Goal: Task Accomplishment & Management: Complete application form

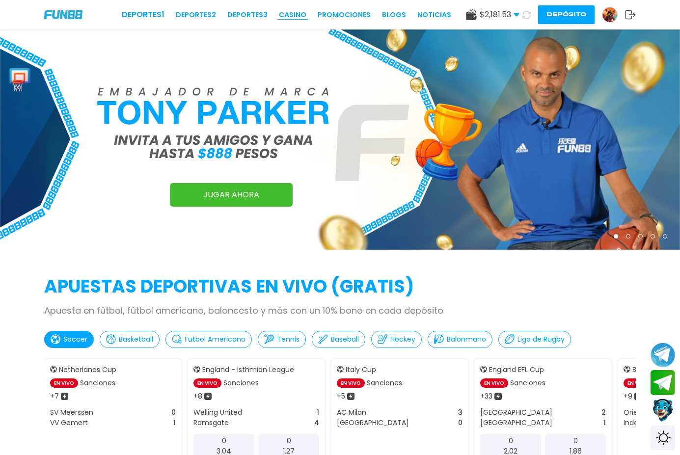
click at [279, 12] on link "CASINO" at bounding box center [292, 15] width 27 height 10
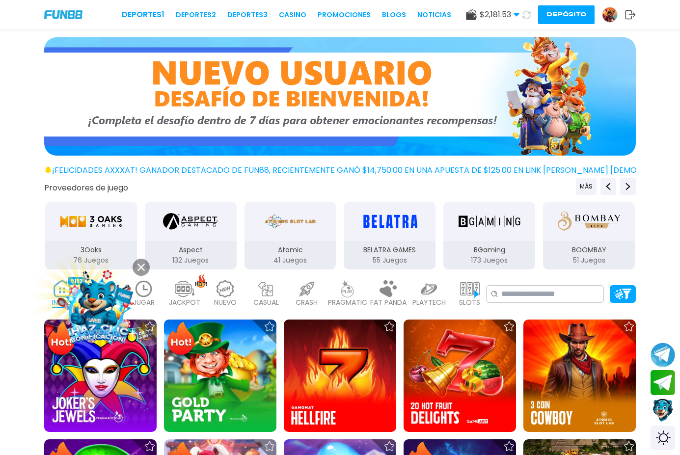
click at [137, 271] on button at bounding box center [141, 267] width 17 height 17
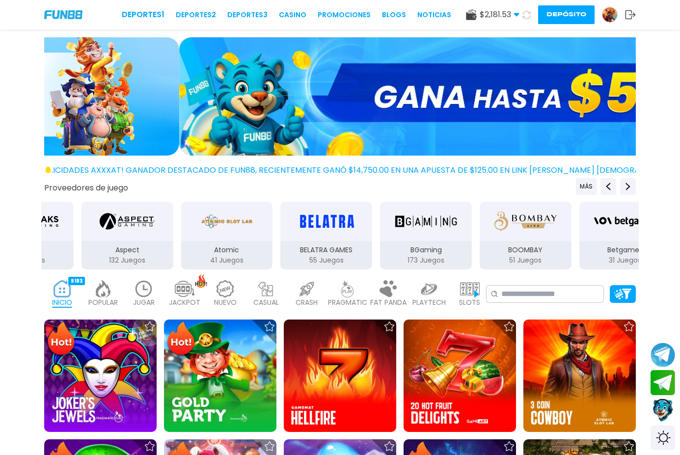
click at [146, 292] on img at bounding box center [144, 288] width 20 height 17
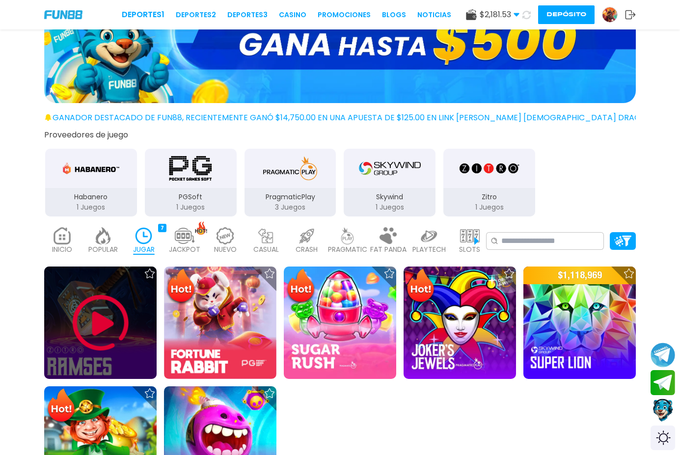
scroll to position [98, 0]
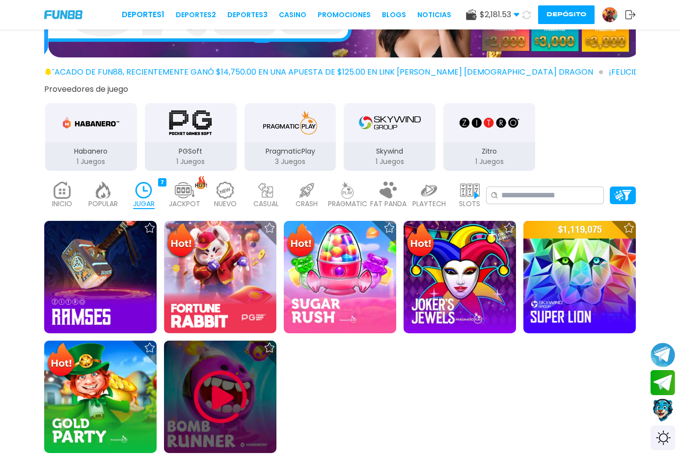
click at [232, 399] on img at bounding box center [220, 397] width 59 height 59
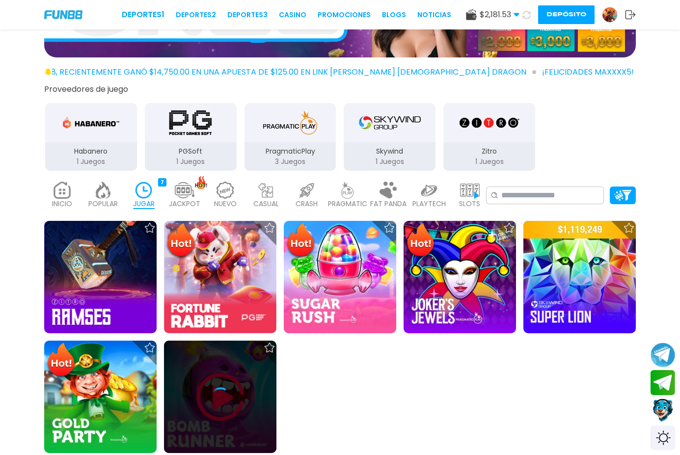
click at [211, 405] on icon at bounding box center [221, 397] width 20 height 20
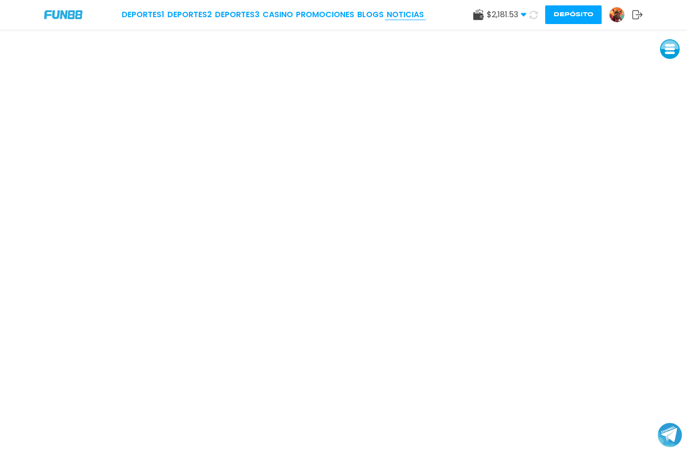
click at [389, 9] on link "NOTICIAS" at bounding box center [405, 15] width 37 height 12
click at [277, 15] on link "CASINO" at bounding box center [280, 15] width 30 height 12
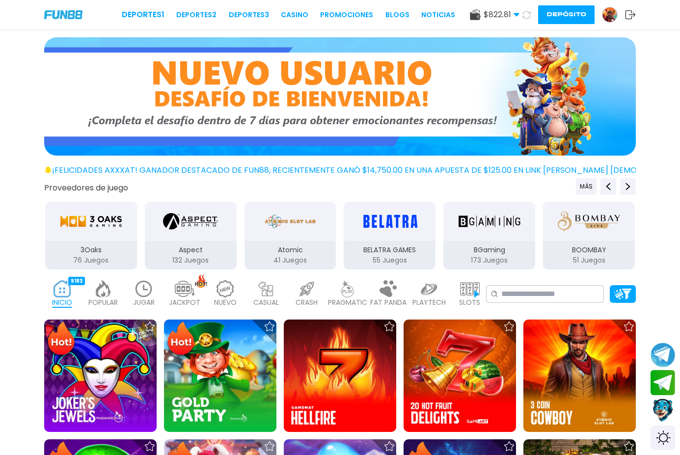
click at [562, 17] on button "Depósito" at bounding box center [566, 14] width 56 height 19
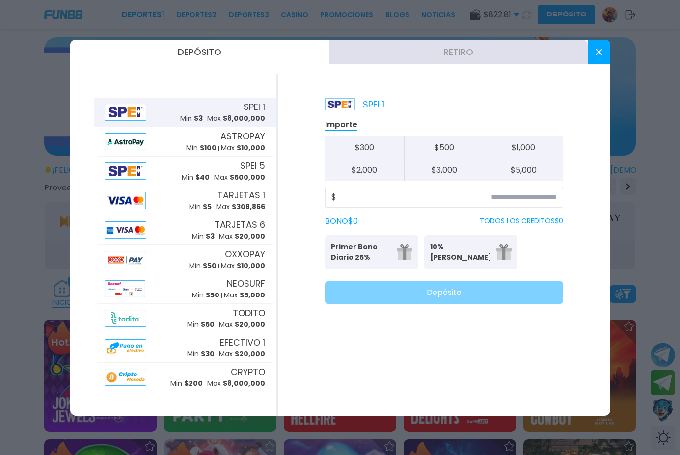
click at [450, 50] on button "Retiro" at bounding box center [458, 52] width 259 height 25
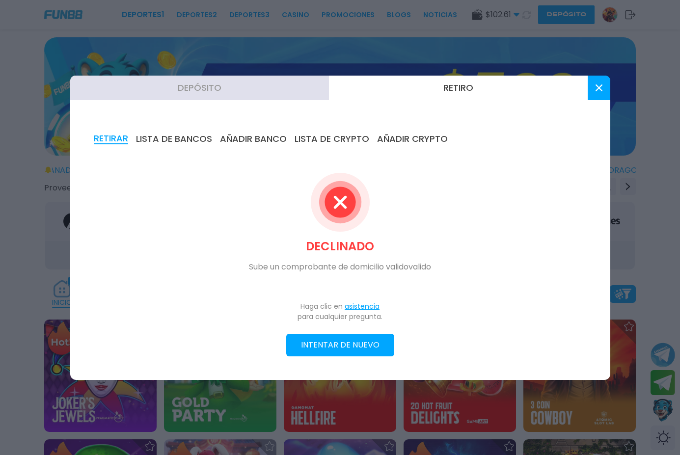
click at [358, 310] on button "asistencia" at bounding box center [362, 306] width 35 height 10
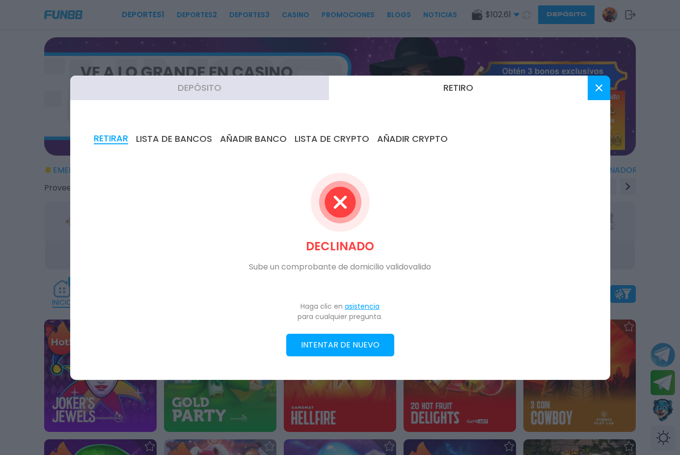
click at [321, 336] on button "INTENTAR DE NUEVO" at bounding box center [340, 345] width 108 height 23
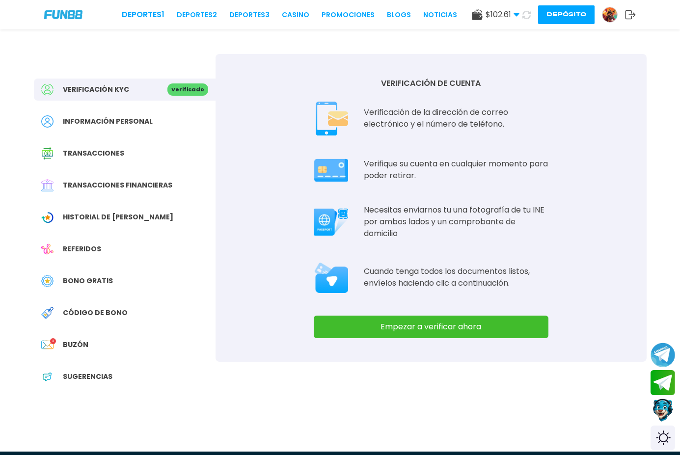
click at [463, 328] on button "Empezar a verificar ahora" at bounding box center [431, 327] width 235 height 23
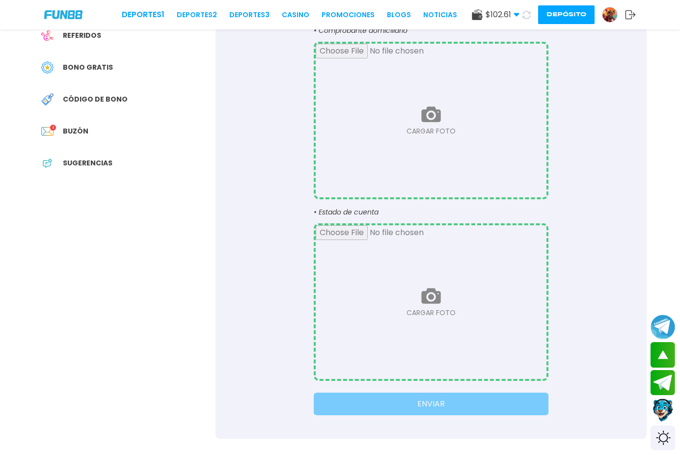
scroll to position [196, 0]
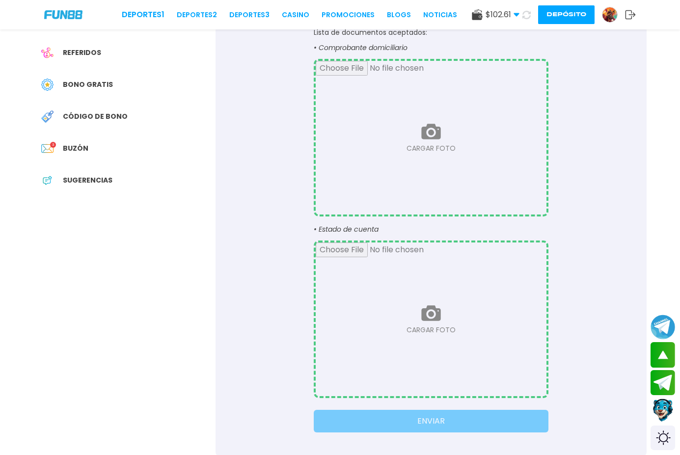
click at [400, 136] on input "file" at bounding box center [431, 138] width 231 height 154
type input "**********"
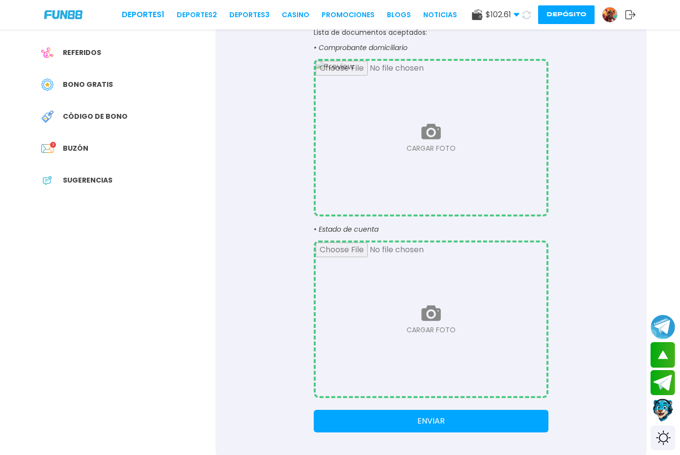
click at [423, 320] on input "file" at bounding box center [431, 320] width 231 height 154
type input "**********"
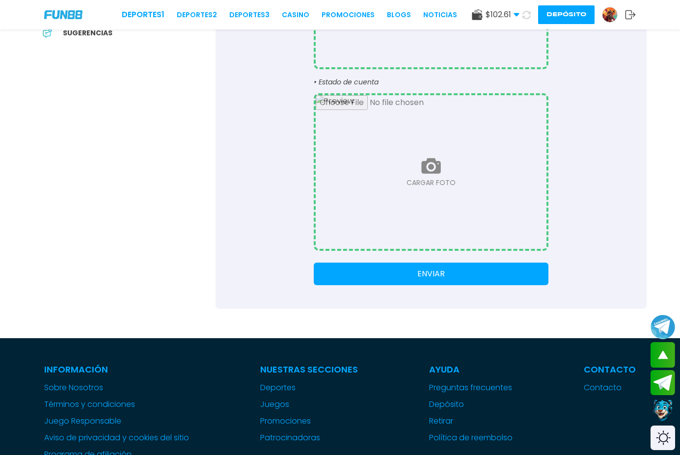
click at [399, 271] on button "ENVIAR" at bounding box center [431, 274] width 235 height 23
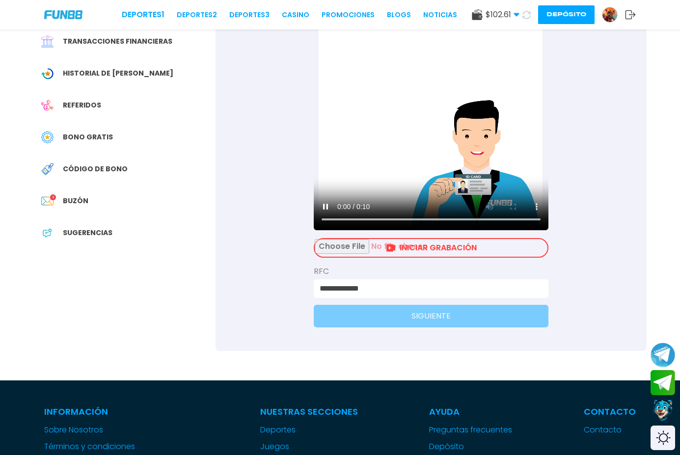
scroll to position [147, 0]
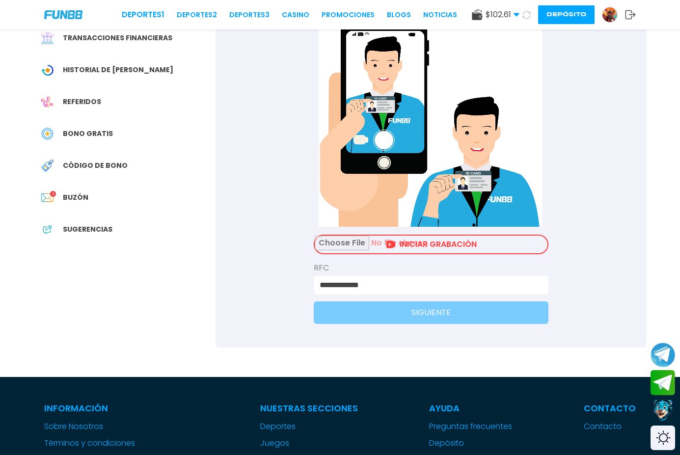
drag, startPoint x: 423, startPoint y: 249, endPoint x: 684, endPoint y: 238, distance: 261.4
click at [679, 238] on html "**********" at bounding box center [340, 360] width 680 height 1014
drag, startPoint x: 673, startPoint y: 234, endPoint x: 657, endPoint y: 240, distance: 16.3
click at [662, 237] on div "**********" at bounding box center [340, 100] width 680 height 495
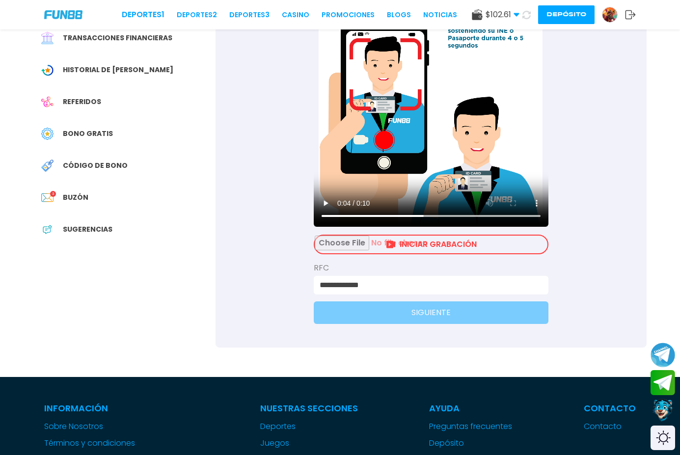
click at [379, 282] on input "**********" at bounding box center [428, 285] width 217 height 12
click at [369, 236] on input "file" at bounding box center [431, 245] width 233 height 18
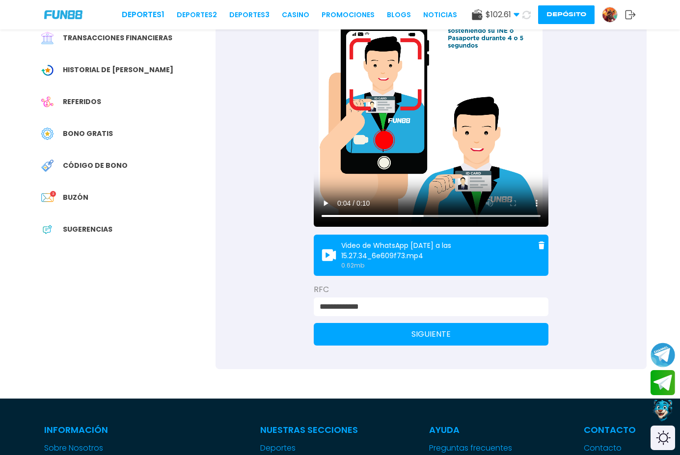
click at [397, 328] on button "SIGUIENTE" at bounding box center [431, 334] width 235 height 23
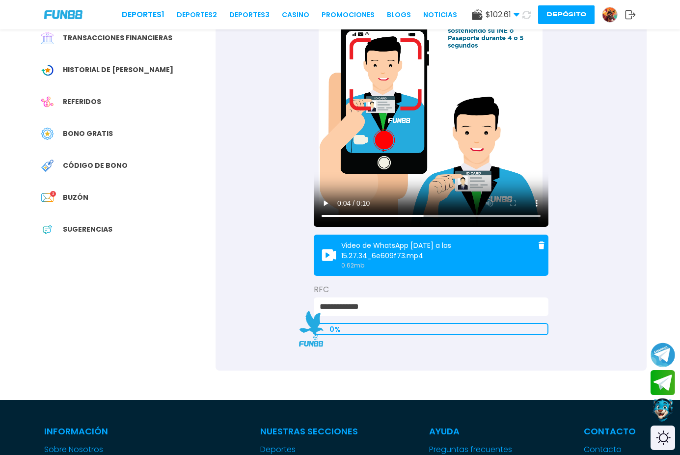
click at [666, 410] on button "Contact customer service" at bounding box center [663, 410] width 26 height 27
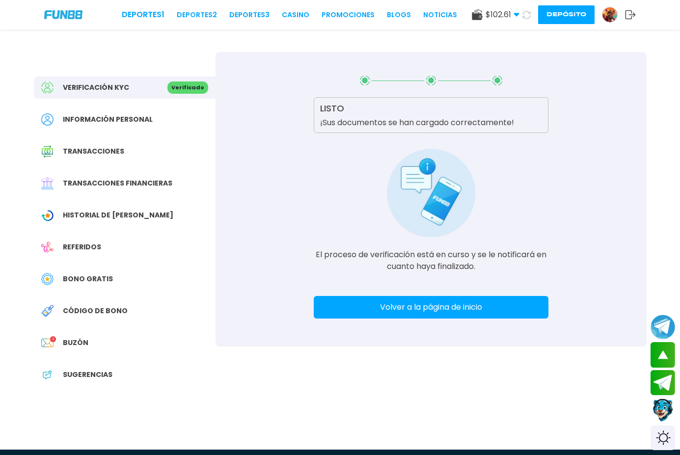
scroll to position [0, 0]
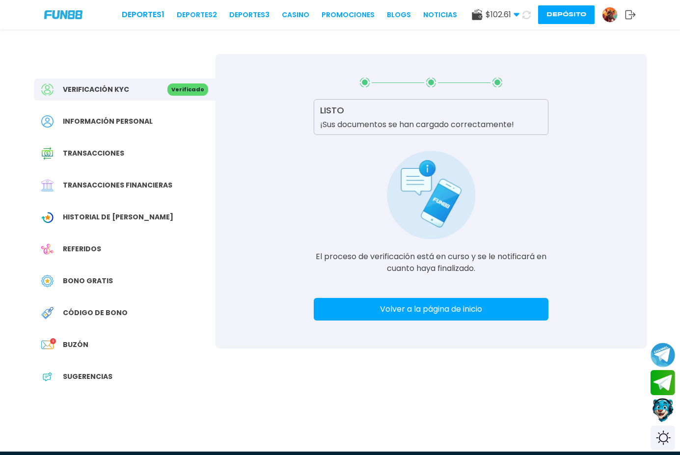
click at [658, 409] on button "Contact customer service" at bounding box center [663, 410] width 26 height 27
click at [656, 401] on button "Contact customer service" at bounding box center [663, 410] width 26 height 27
click at [659, 410] on button "Contact customer service" at bounding box center [663, 411] width 26 height 27
click at [566, 20] on button "Depósito" at bounding box center [566, 14] width 56 height 19
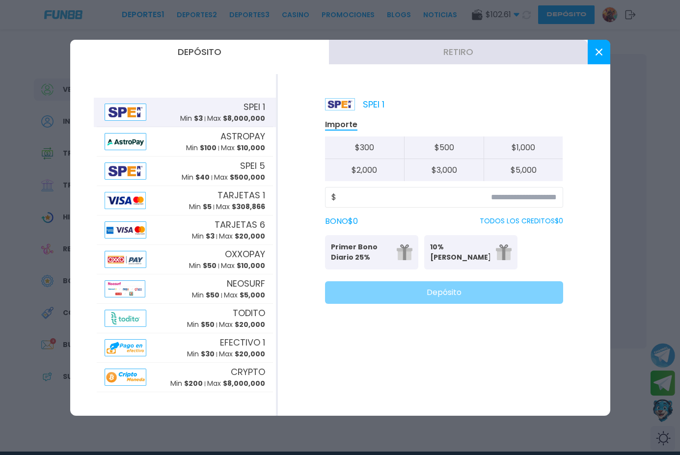
click at [462, 59] on button "Retiro" at bounding box center [458, 52] width 259 height 25
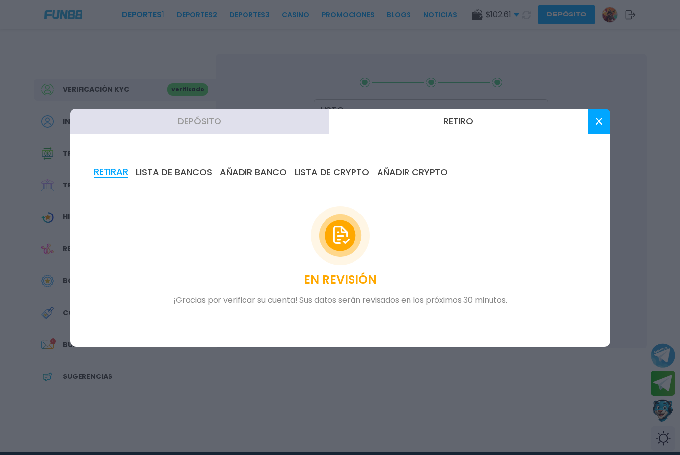
click at [593, 118] on button at bounding box center [599, 121] width 23 height 25
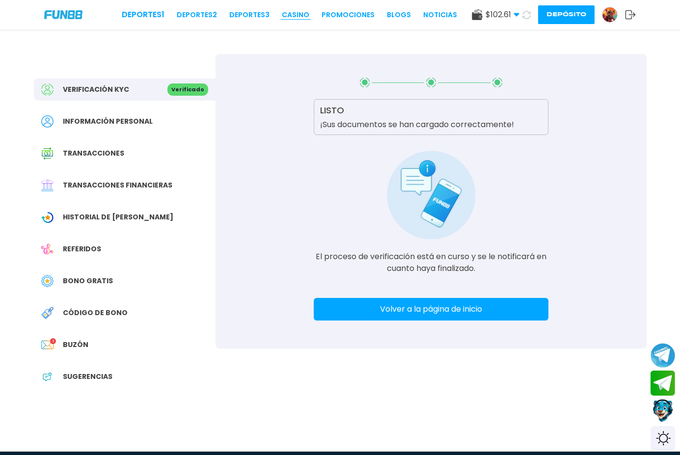
click at [282, 19] on link "CASINO" at bounding box center [295, 15] width 27 height 10
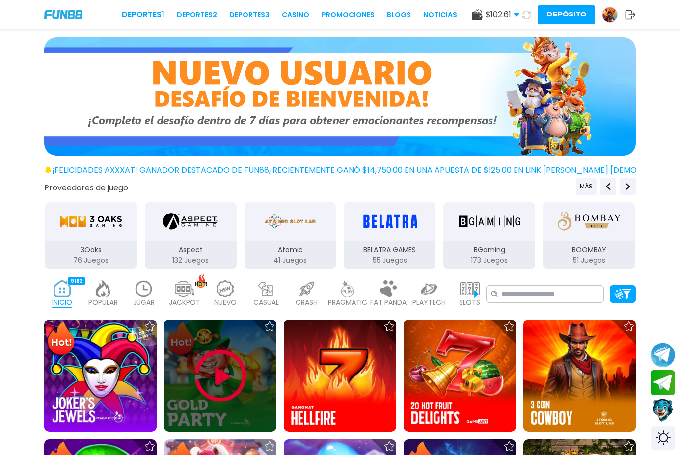
click at [231, 371] on img at bounding box center [220, 376] width 59 height 59
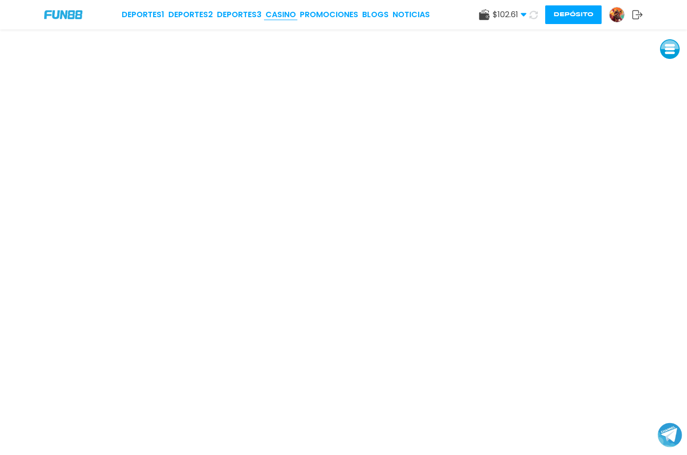
click at [276, 18] on link "CASINO" at bounding box center [281, 15] width 30 height 12
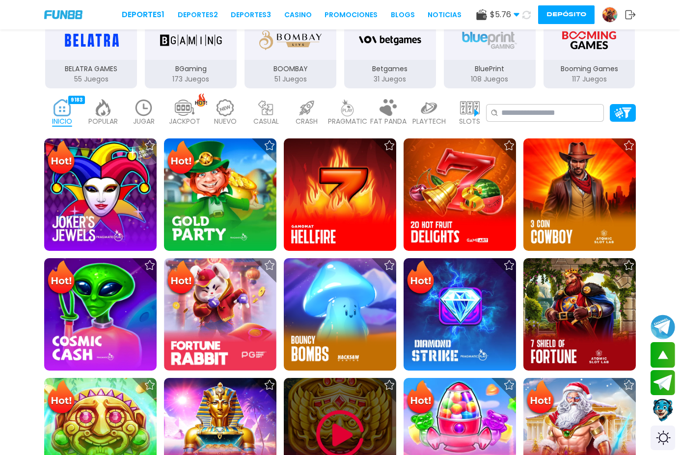
scroll to position [196, 0]
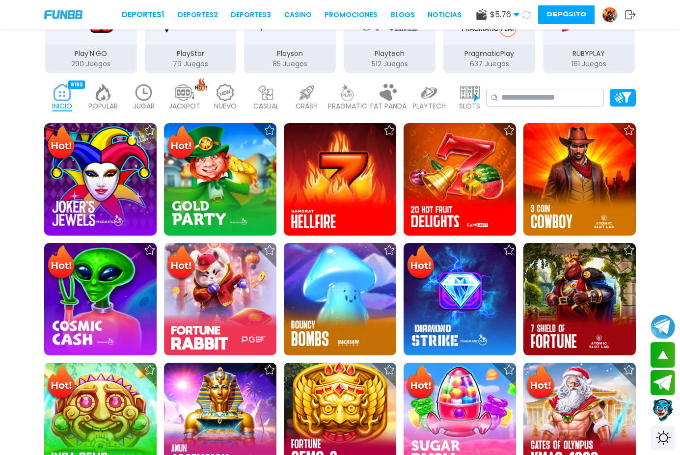
click at [555, 15] on button "Depósito" at bounding box center [566, 14] width 56 height 19
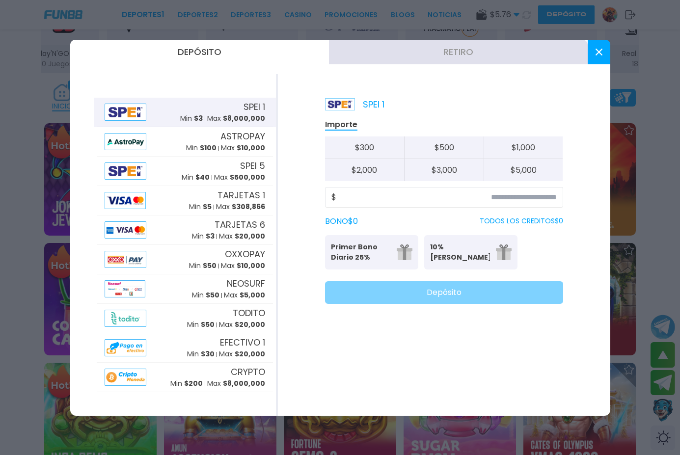
click at [430, 44] on button "Retiro" at bounding box center [458, 52] width 259 height 25
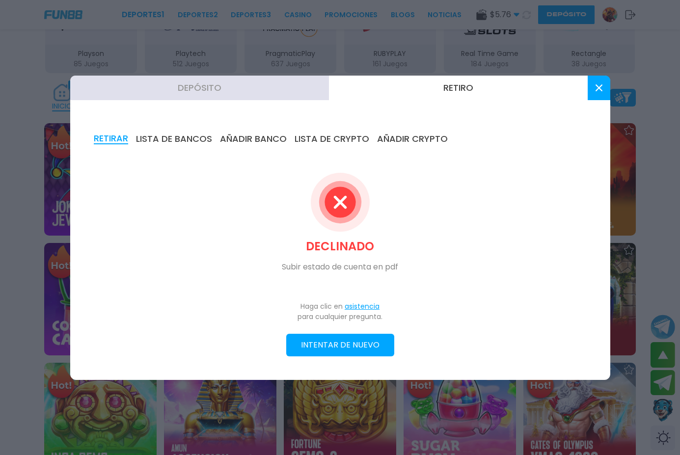
click at [351, 350] on button "INTENTAR DE NUEVO" at bounding box center [340, 345] width 108 height 23
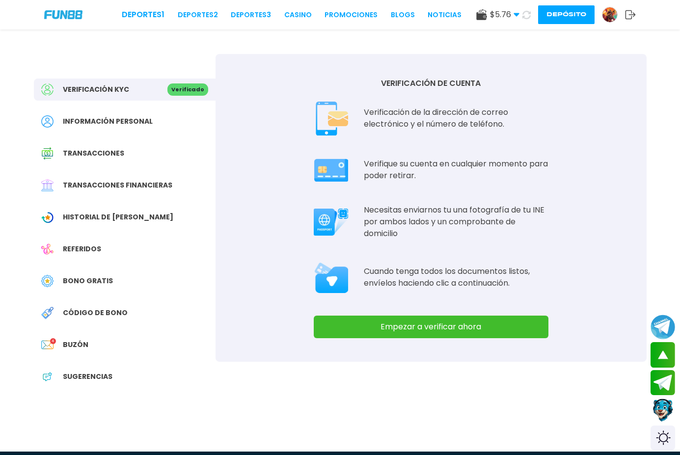
click at [387, 326] on button "Empezar a verificar ahora" at bounding box center [431, 327] width 235 height 23
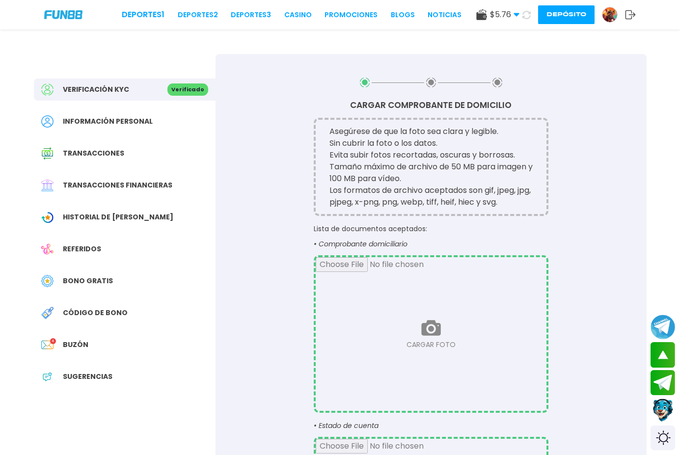
click at [421, 338] on input "file" at bounding box center [431, 334] width 231 height 154
type input "**********"
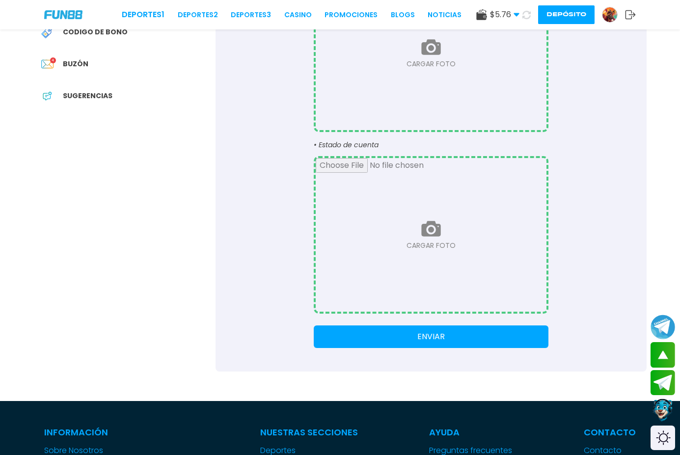
scroll to position [295, 0]
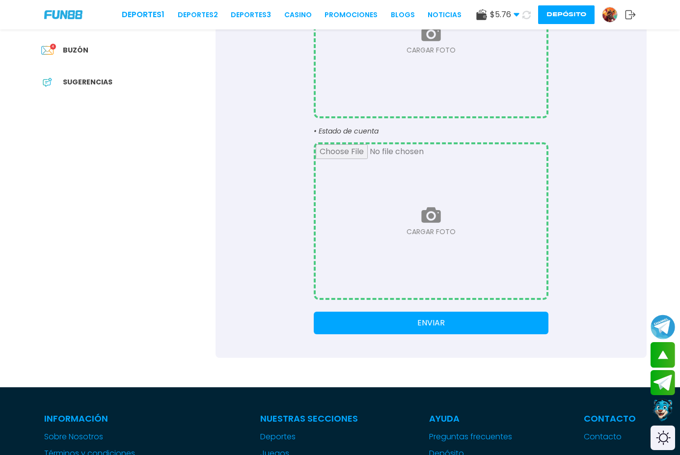
click at [423, 209] on input "file" at bounding box center [431, 221] width 231 height 154
type input "**********"
click at [396, 318] on button "ENVIAR" at bounding box center [431, 323] width 235 height 23
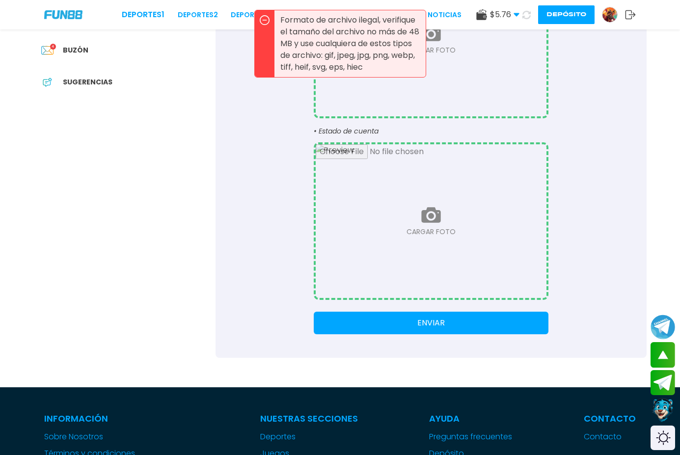
click at [664, 412] on button "Contact customer service" at bounding box center [663, 410] width 26 height 27
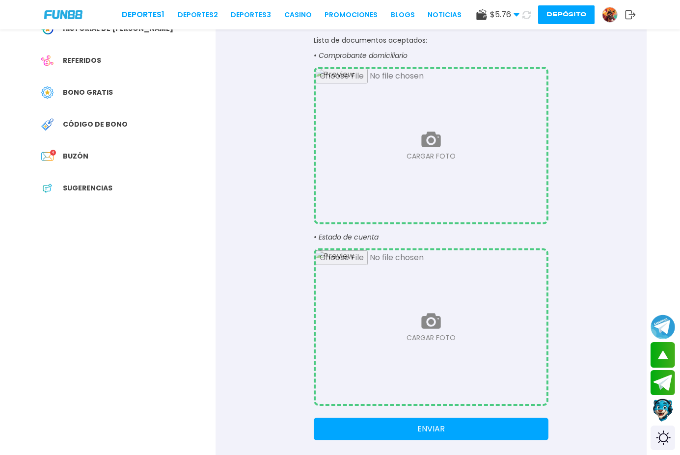
scroll to position [245, 0]
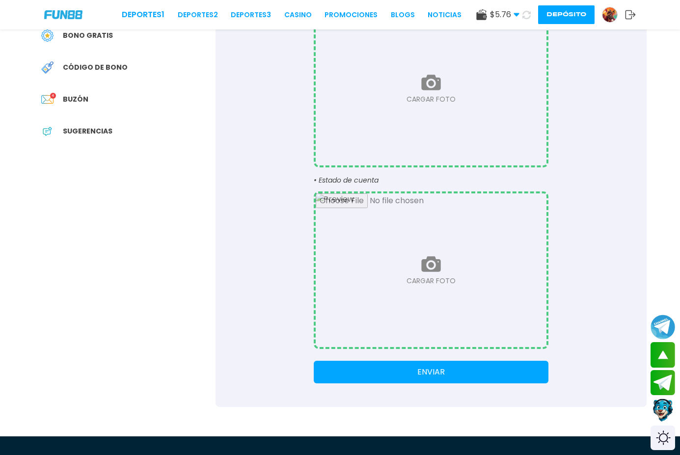
click at [74, 102] on span "Buzón" at bounding box center [76, 99] width 26 height 10
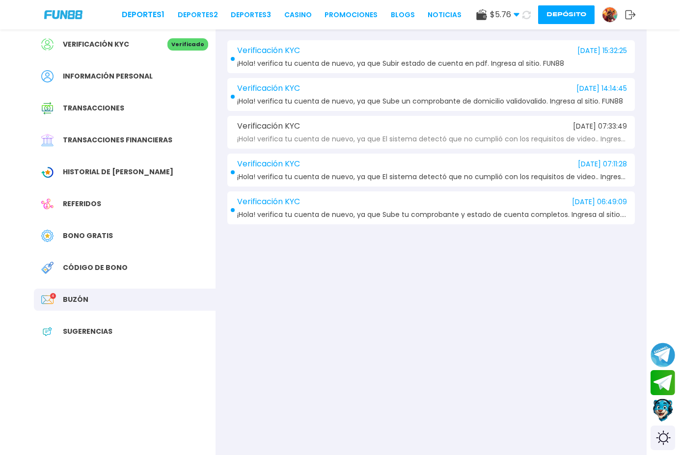
scroll to position [98, 0]
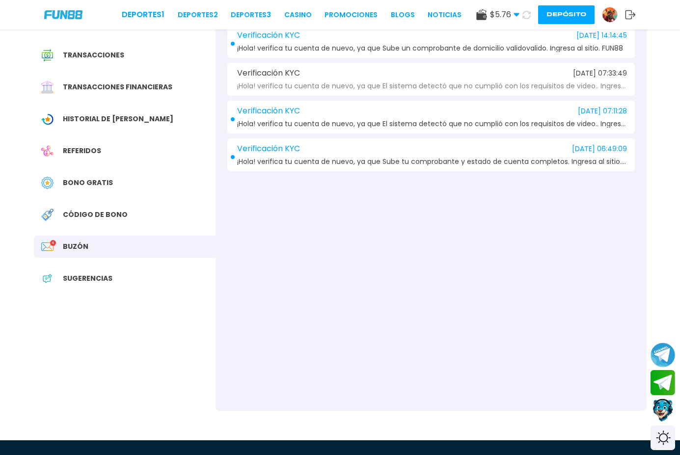
click at [560, 5] on button "Depósito" at bounding box center [566, 14] width 56 height 19
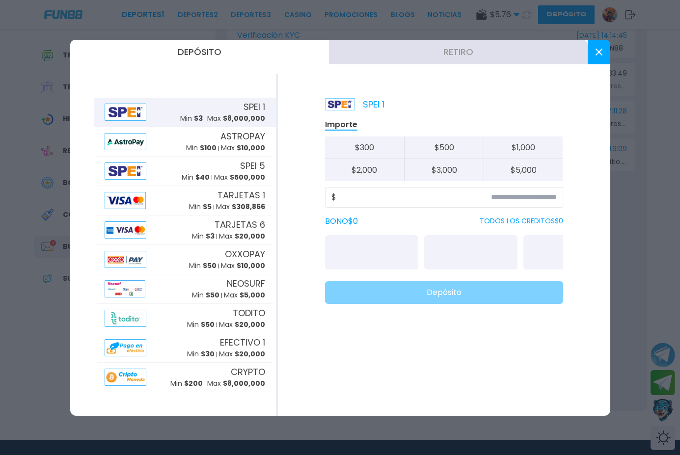
click at [429, 51] on button "Retiro" at bounding box center [458, 52] width 259 height 25
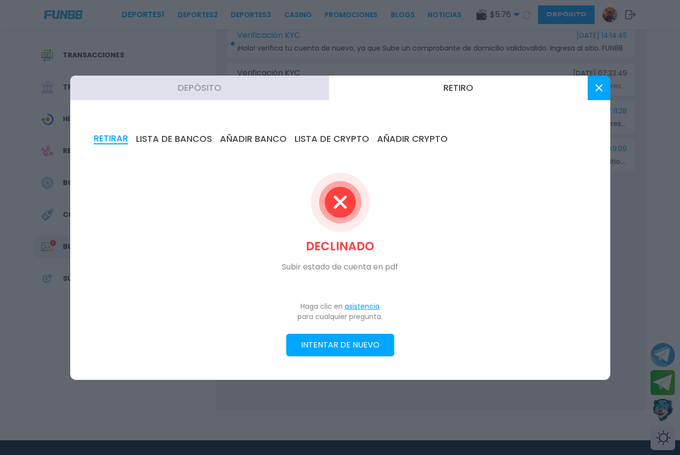
click at [360, 342] on button "INTENTAR DE NUEVO" at bounding box center [340, 345] width 108 height 23
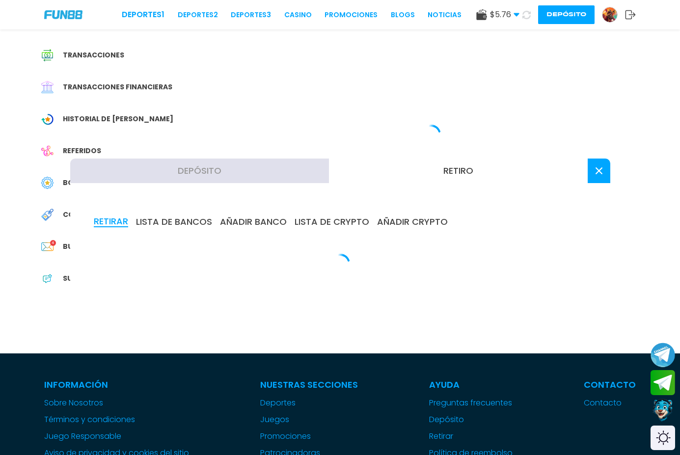
click at [360, 313] on div at bounding box center [431, 134] width 431 height 357
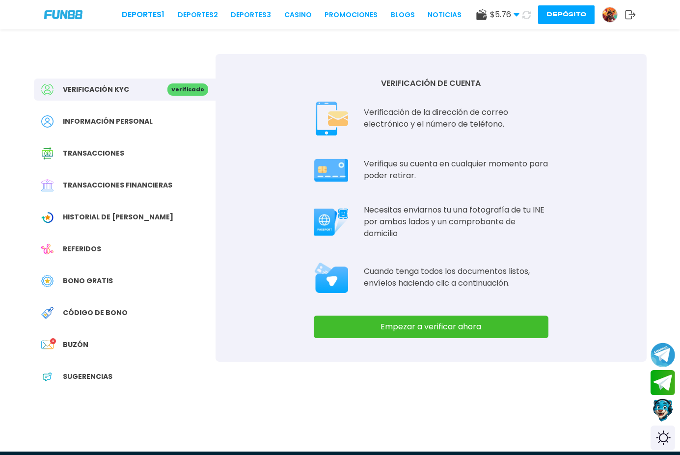
click at [402, 328] on button "Empezar a verificar ahora" at bounding box center [431, 327] width 235 height 23
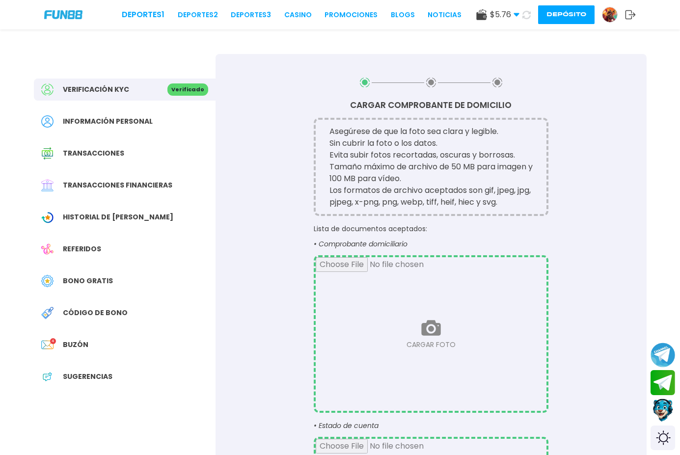
click at [417, 326] on input "file" at bounding box center [431, 334] width 231 height 154
click at [433, 327] on input "file" at bounding box center [431, 334] width 231 height 154
click at [372, 275] on input "file" at bounding box center [431, 334] width 231 height 154
type input "**********"
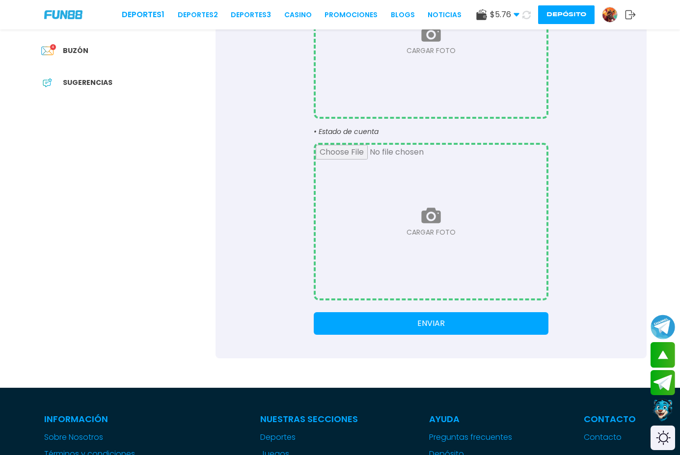
scroll to position [295, 0]
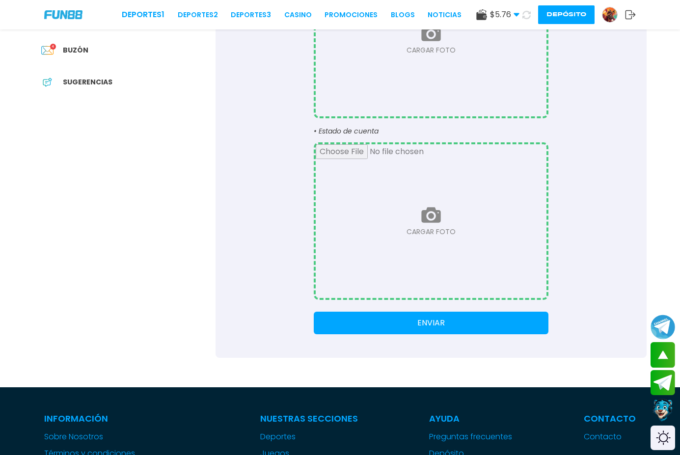
click at [427, 218] on input "file" at bounding box center [431, 221] width 231 height 154
click at [399, 250] on input "file" at bounding box center [431, 221] width 231 height 154
click at [427, 320] on button "ENVIAR" at bounding box center [431, 323] width 235 height 23
click at [434, 331] on button "ENVIAR" at bounding box center [431, 323] width 235 height 23
click at [428, 263] on input "file" at bounding box center [431, 221] width 231 height 154
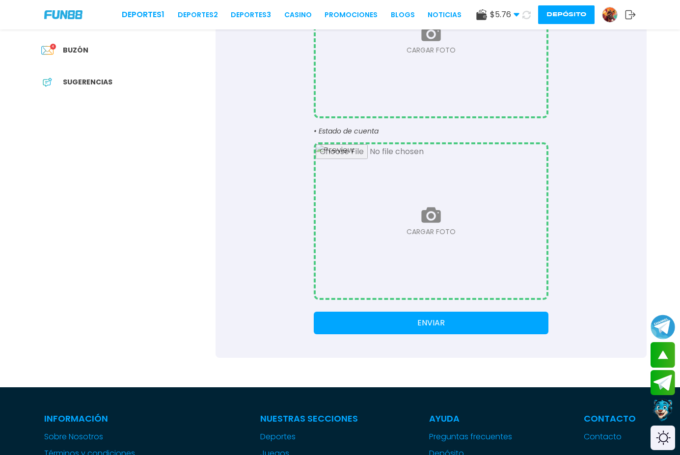
type input "**********"
click at [400, 312] on button "ENVIAR" at bounding box center [431, 323] width 235 height 23
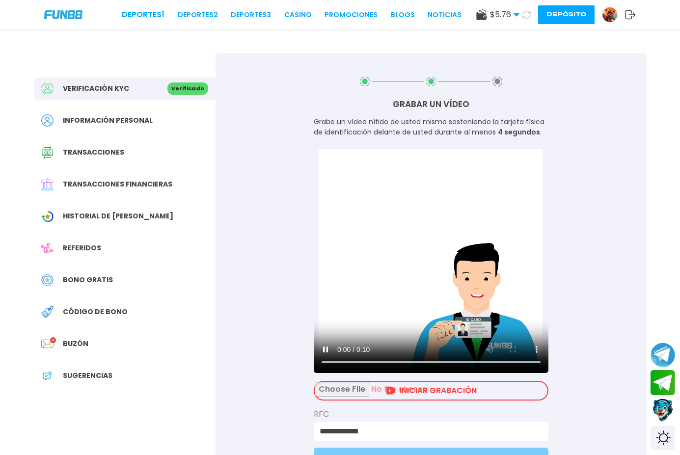
scroll to position [0, 0]
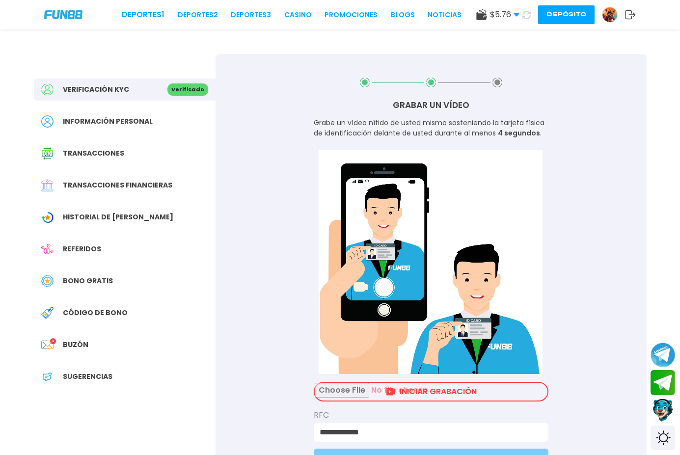
click at [431, 381] on div "**********" at bounding box center [431, 274] width 431 height 441
click at [435, 387] on input "file" at bounding box center [431, 392] width 233 height 18
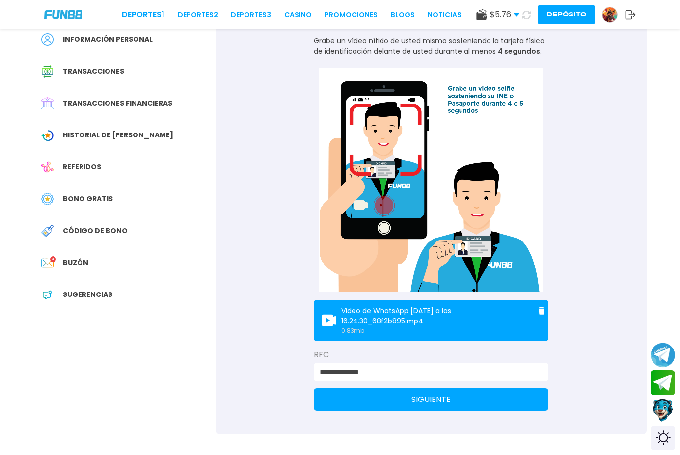
scroll to position [147, 0]
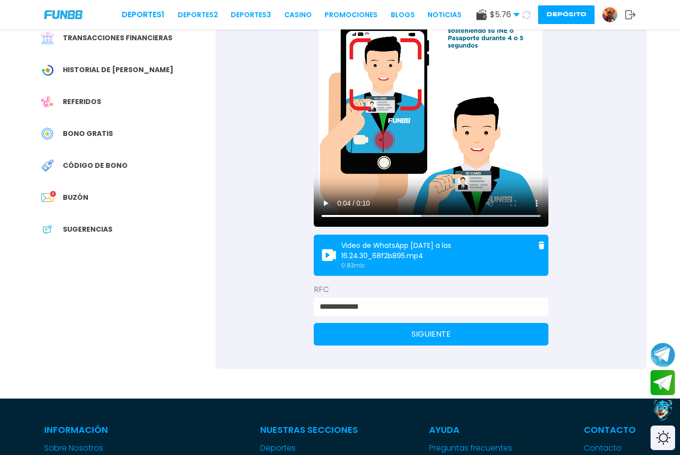
click at [409, 331] on button "SIGUIENTE" at bounding box center [431, 334] width 235 height 23
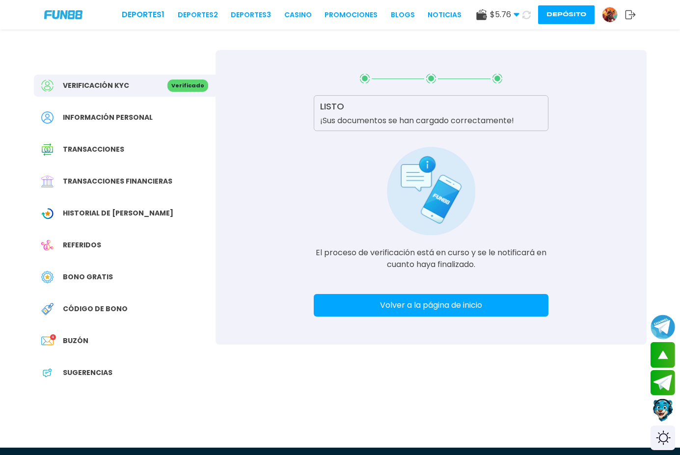
scroll to position [0, 0]
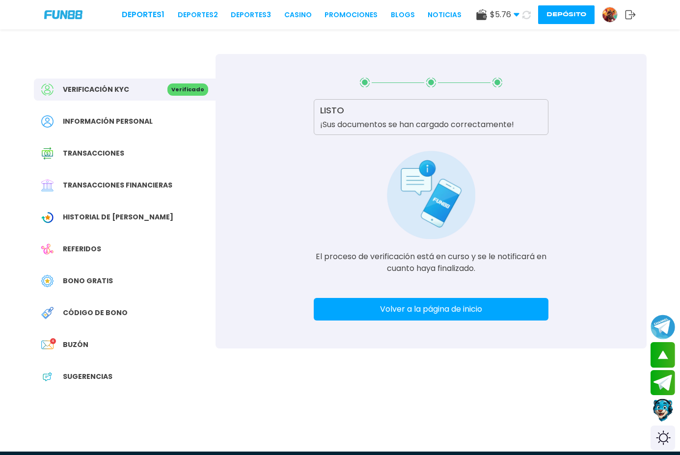
click at [428, 307] on button "Volver a la página de inicio" at bounding box center [431, 309] width 235 height 23
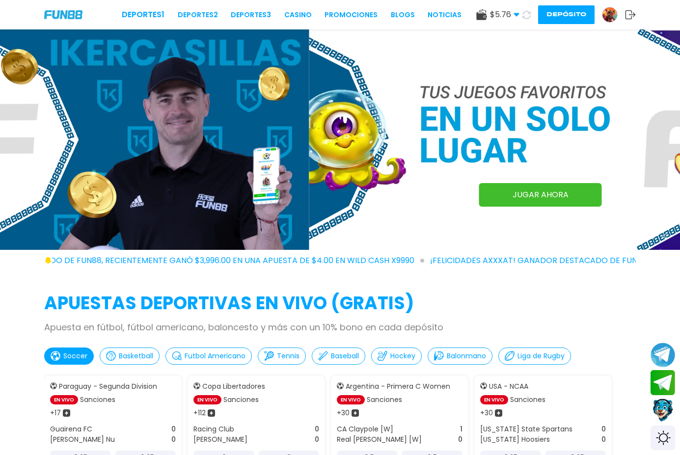
click at [614, 22] on link at bounding box center [613, 15] width 23 height 16
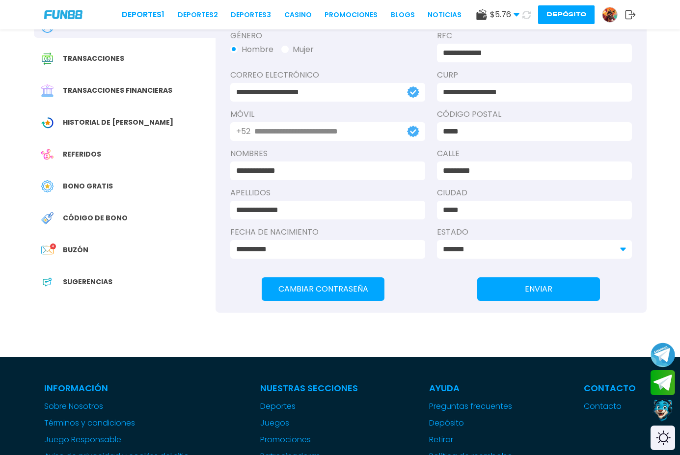
scroll to position [98, 0]
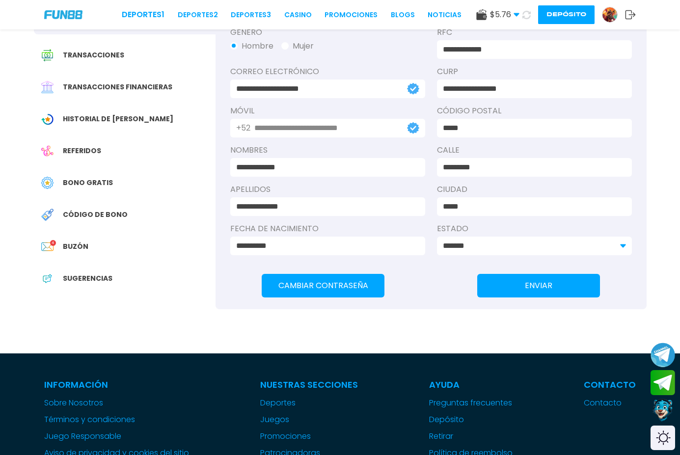
click at [67, 241] on div "Buzón 4" at bounding box center [125, 247] width 182 height 22
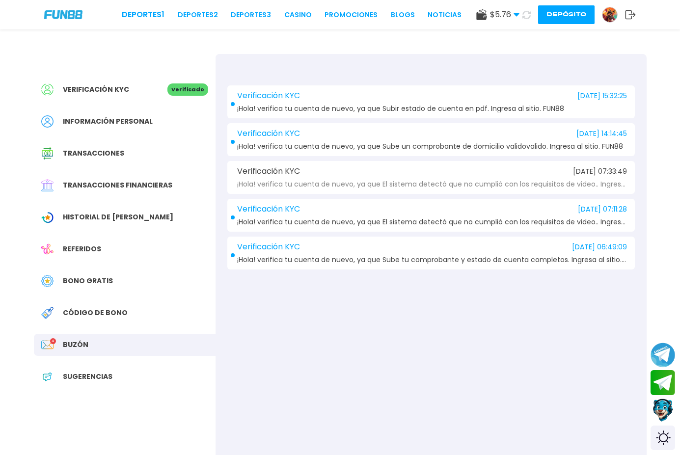
click at [383, 101] on div "Verificación KYC [DATE] 15:32:25 ¡Hola! verifica tu cuenta de nuevo, ya que Sub…" at bounding box center [430, 101] width 407 height 33
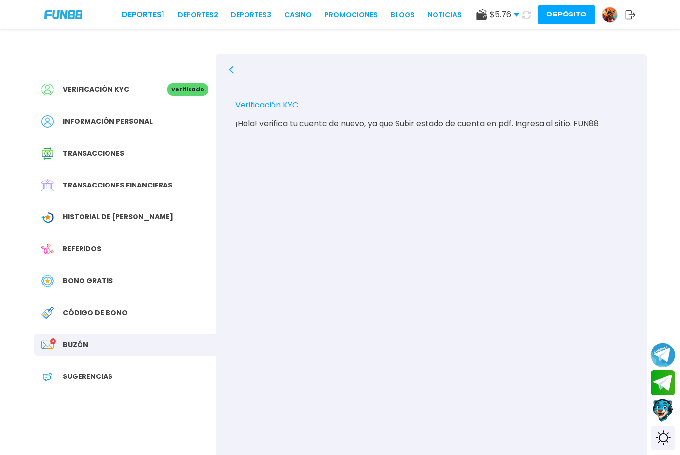
click at [558, 17] on button "Depósito" at bounding box center [566, 14] width 56 height 19
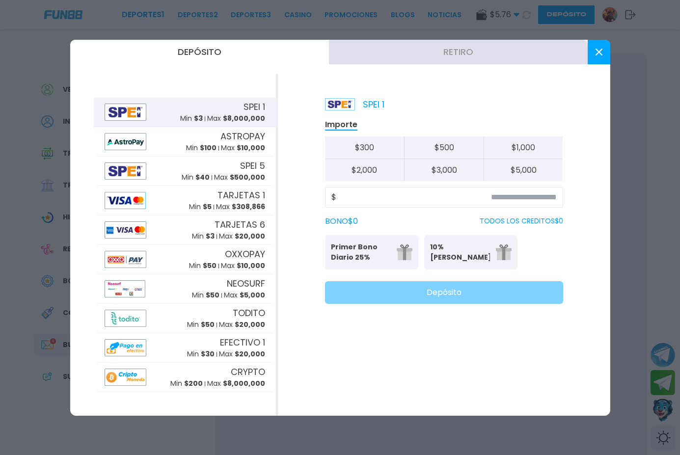
click at [438, 54] on button "Retiro" at bounding box center [458, 52] width 259 height 25
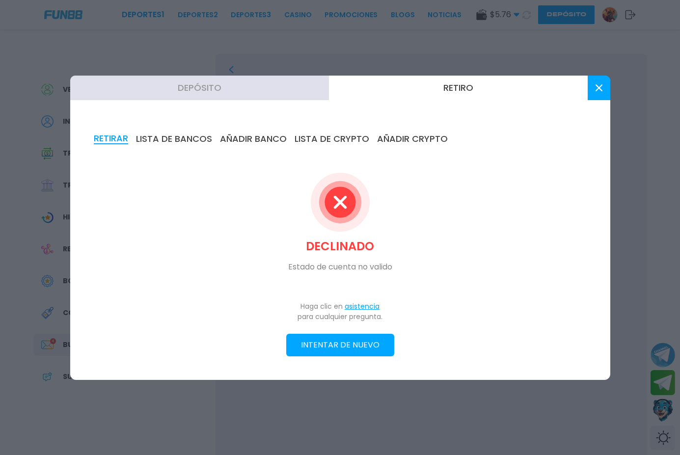
click at [333, 344] on button "INTENTAR DE NUEVO" at bounding box center [340, 345] width 108 height 23
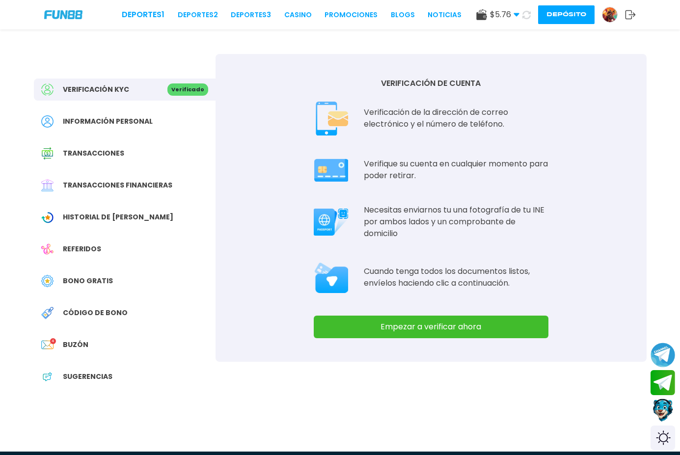
click at [395, 317] on button "Empezar a verificar ahora" at bounding box center [431, 327] width 235 height 23
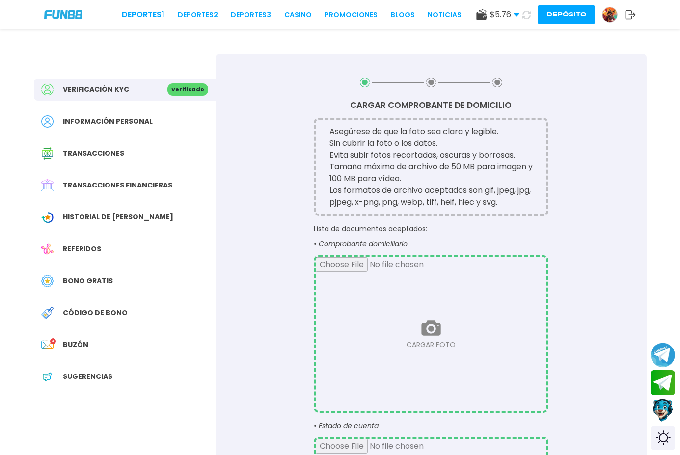
click at [430, 309] on input "file" at bounding box center [431, 334] width 231 height 154
type input "**********"
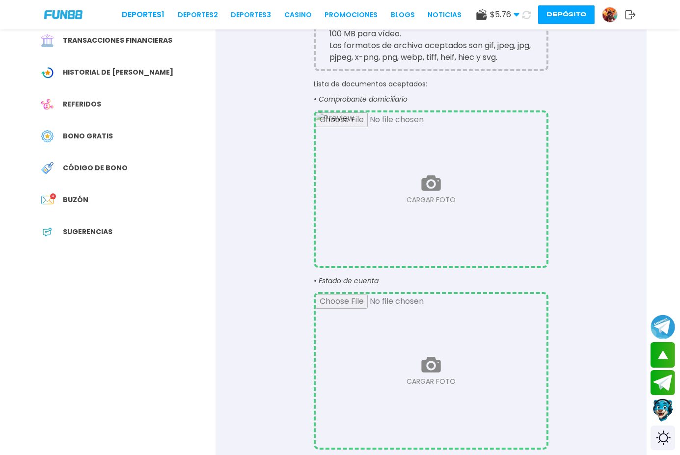
scroll to position [196, 0]
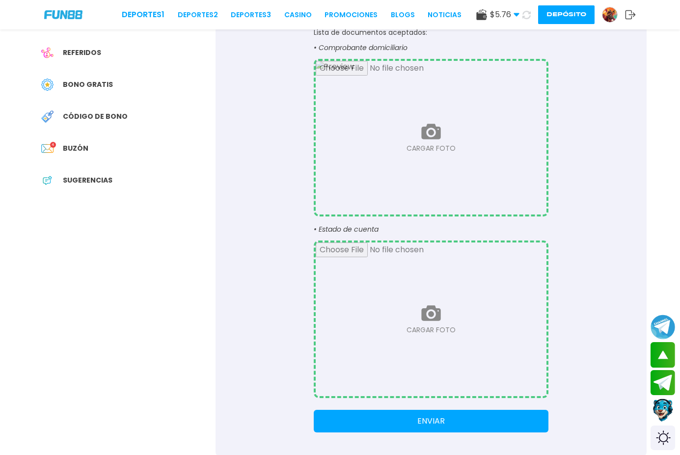
click at [401, 325] on input "file" at bounding box center [431, 320] width 231 height 154
type input "**********"
click at [459, 416] on button "ENVIAR" at bounding box center [431, 421] width 235 height 23
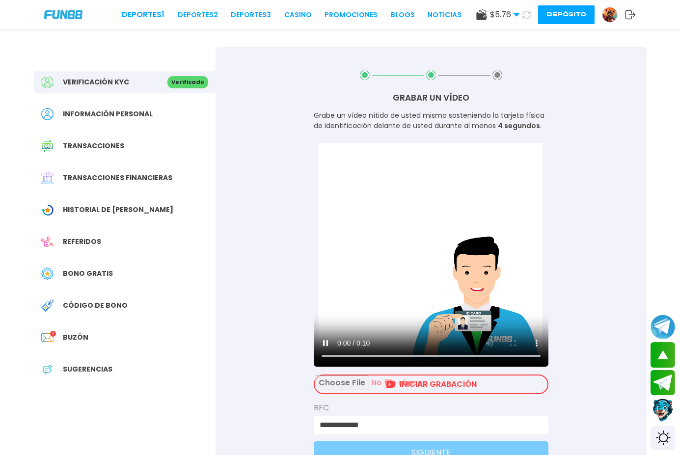
scroll to position [0, 0]
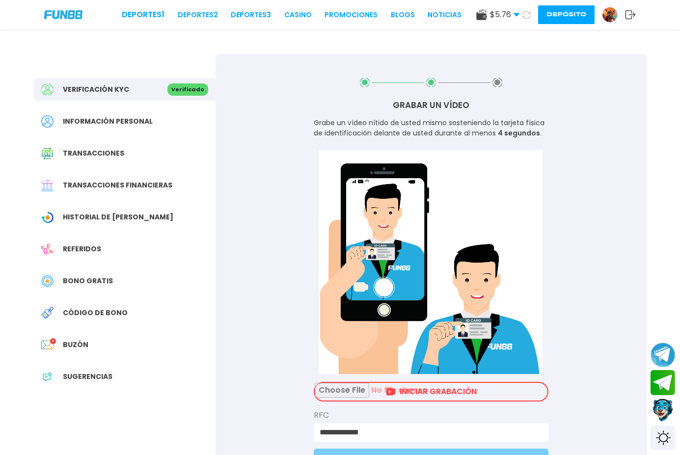
click at [403, 391] on input "file" at bounding box center [431, 392] width 233 height 18
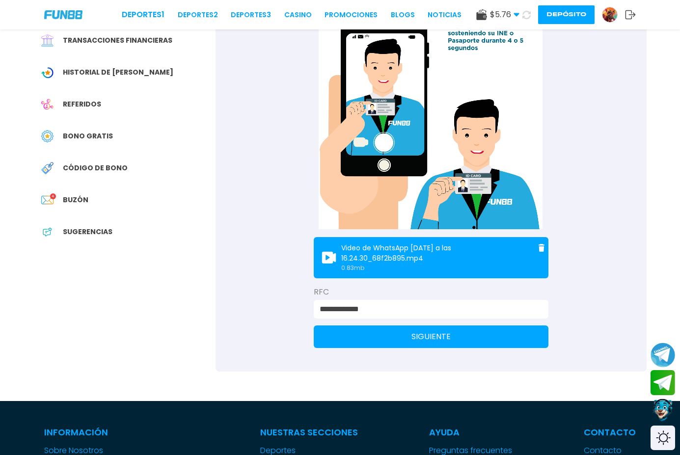
scroll to position [147, 0]
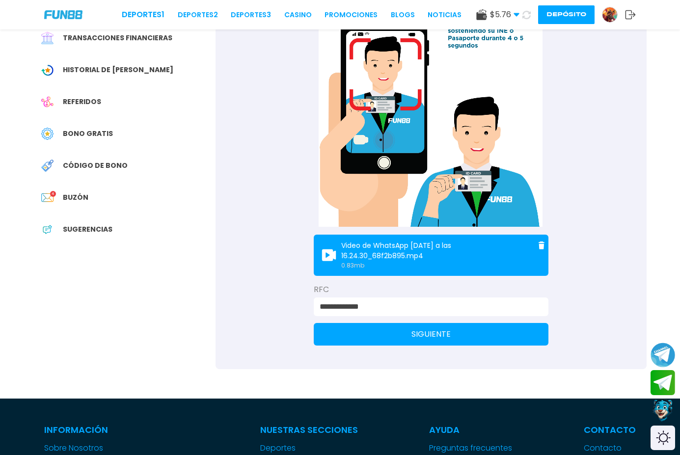
click at [446, 332] on button "SIGUIENTE" at bounding box center [431, 334] width 235 height 23
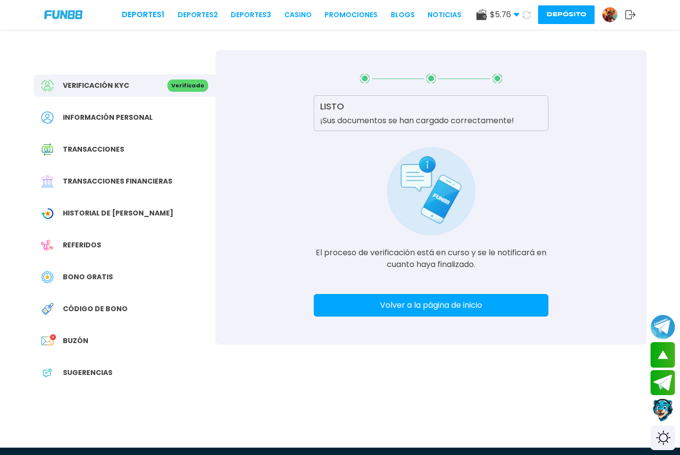
scroll to position [0, 0]
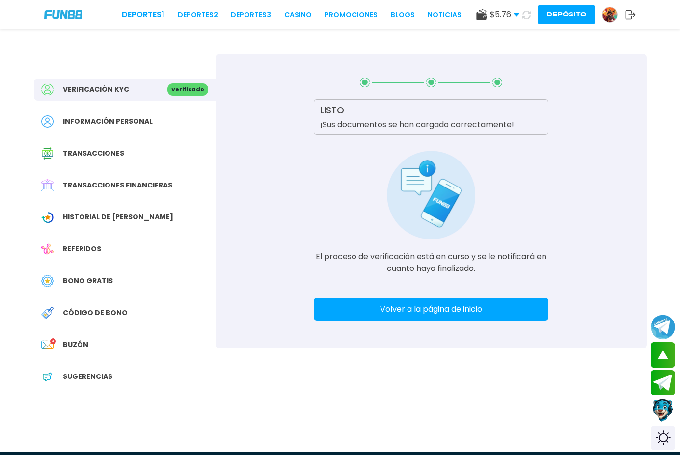
click at [128, 118] on span "Información personal" at bounding box center [108, 121] width 90 height 10
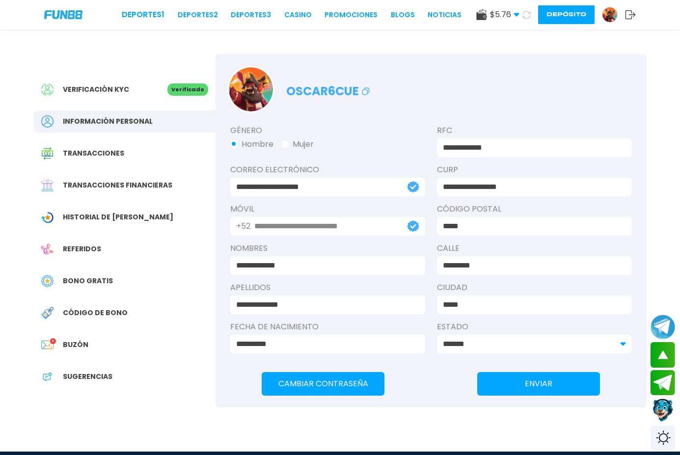
click at [562, 20] on button "Depósito" at bounding box center [566, 14] width 56 height 19
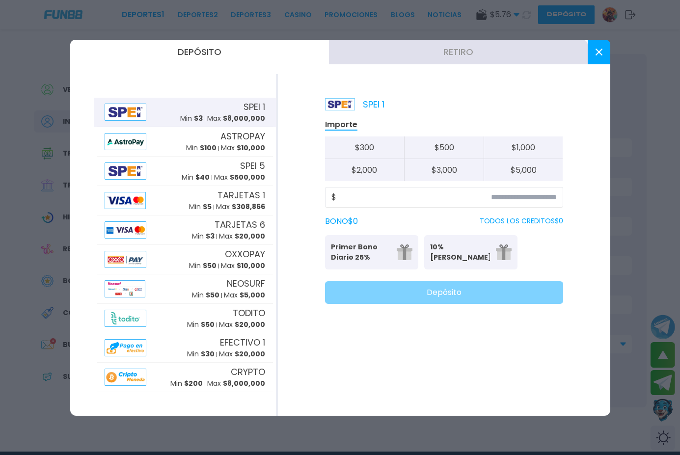
click at [436, 51] on button "Retiro" at bounding box center [458, 52] width 259 height 25
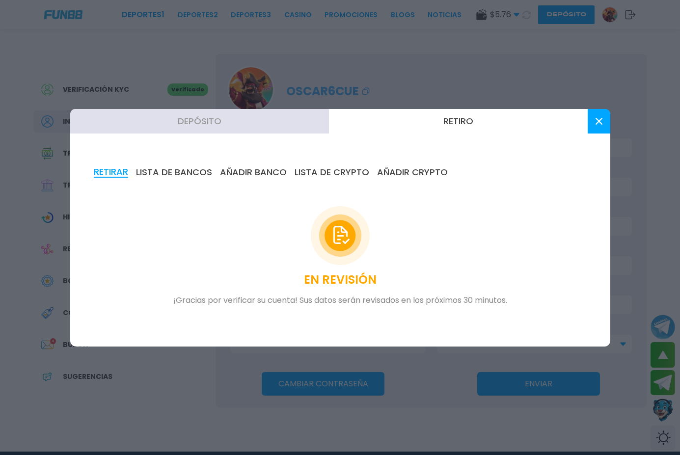
click at [217, 131] on button "Depósito" at bounding box center [199, 121] width 259 height 25
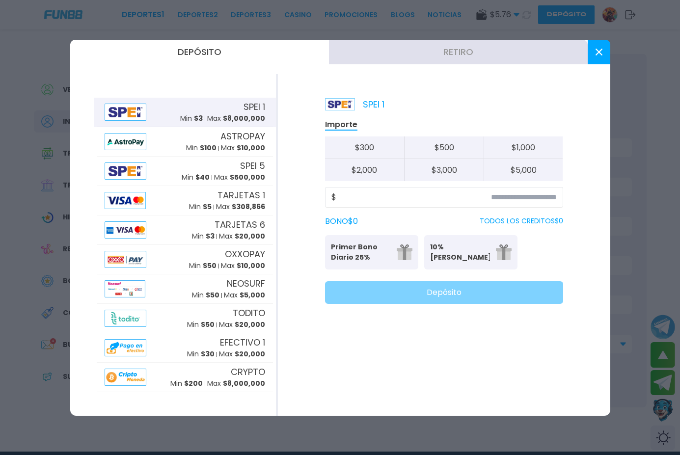
click at [598, 47] on button at bounding box center [599, 52] width 23 height 25
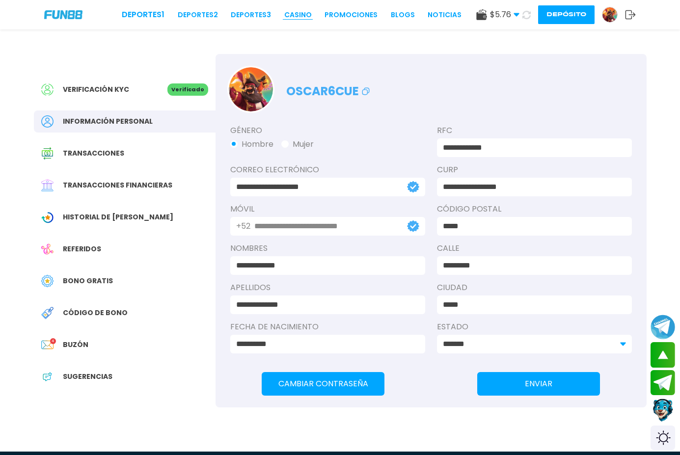
click at [284, 18] on link "CASINO" at bounding box center [297, 15] width 27 height 10
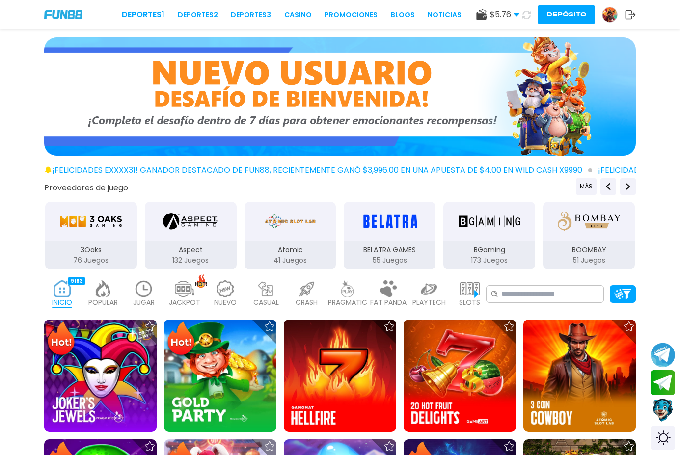
click at [556, 21] on button "Depósito" at bounding box center [566, 14] width 56 height 19
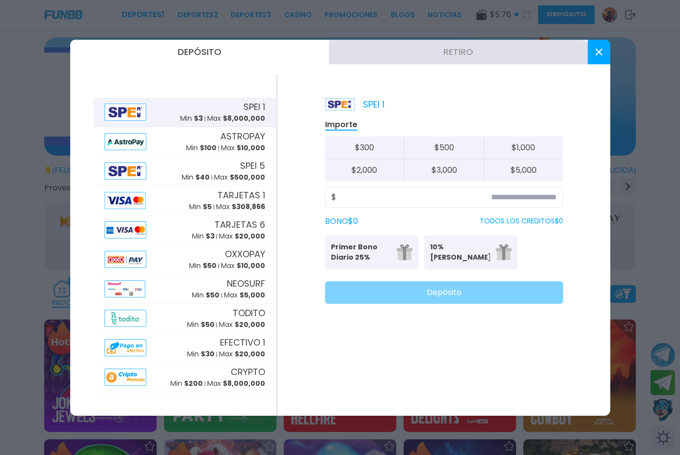
click at [444, 51] on button "Retiro" at bounding box center [458, 52] width 259 height 25
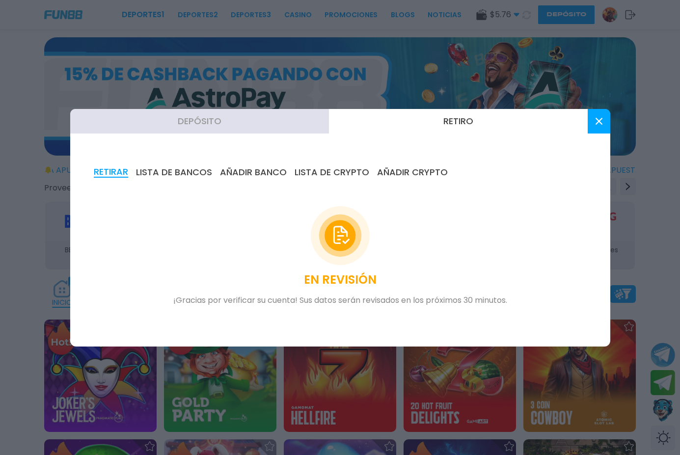
click at [270, 124] on button "Depósito" at bounding box center [199, 121] width 259 height 25
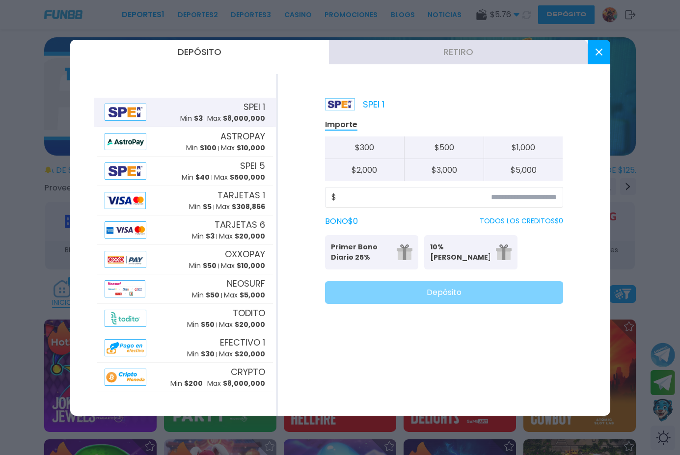
click at [441, 45] on button "Retiro" at bounding box center [458, 52] width 259 height 25
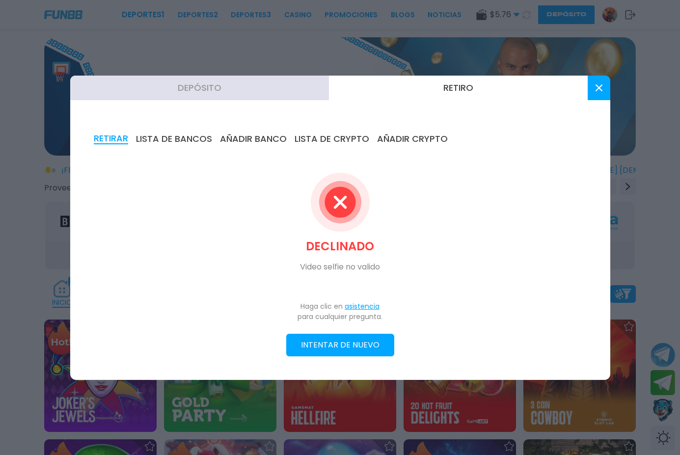
click at [351, 266] on p "Video selfie no valido" at bounding box center [340, 267] width 80 height 12
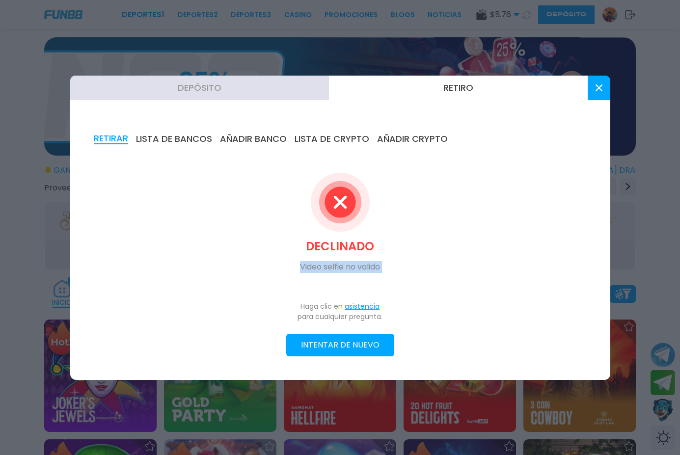
click at [362, 336] on button "INTENTAR DE NUEVO" at bounding box center [340, 345] width 108 height 23
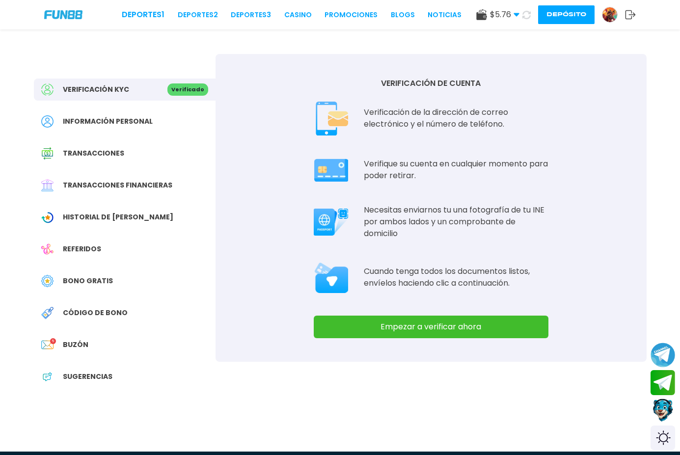
click at [107, 101] on div "Verificación KYC Verificado Información personal Transacciones Transacciones fi…" at bounding box center [125, 238] width 182 height 368
click at [105, 112] on div "Información personal" at bounding box center [125, 121] width 182 height 22
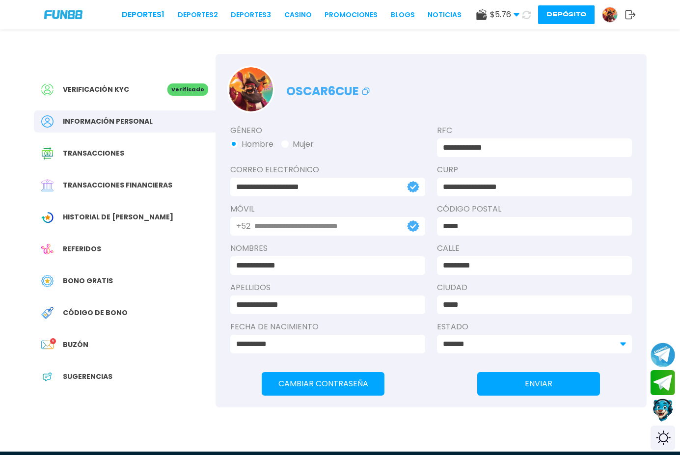
click at [110, 99] on div "Verificación KYC Verificado" at bounding box center [125, 90] width 182 height 22
click at [101, 99] on div "Verificación KYC Verificado" at bounding box center [125, 90] width 182 height 22
click at [146, 82] on div "Verificación KYC Verificado" at bounding box center [125, 90] width 182 height 22
click at [178, 96] on div "Verificación KYC Verificado" at bounding box center [125, 90] width 182 height 22
click at [107, 91] on span "Verificación KYC" at bounding box center [96, 89] width 66 height 10
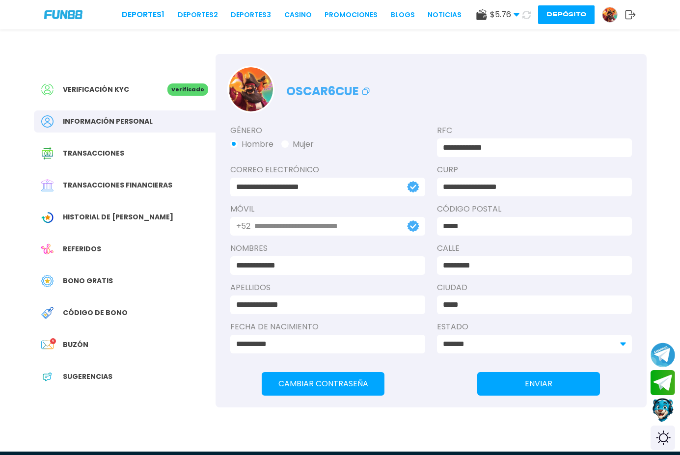
click at [660, 417] on button "Contact customer service" at bounding box center [663, 410] width 26 height 27
click at [174, 97] on div "Verificación KYC Verificado" at bounding box center [125, 90] width 182 height 22
click at [559, 18] on button "Depósito" at bounding box center [566, 14] width 56 height 19
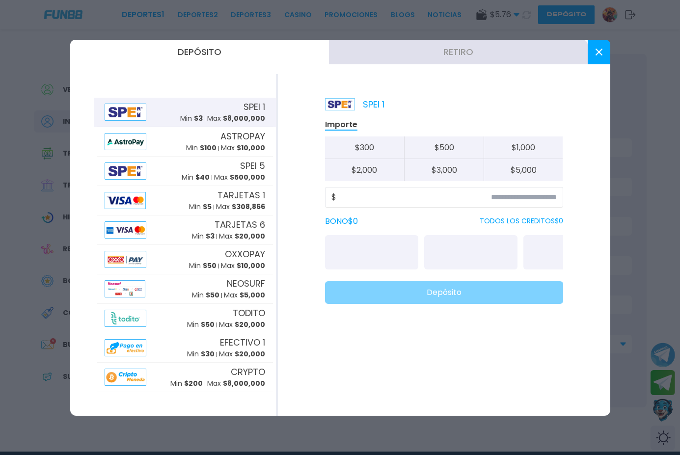
click at [456, 57] on button "Retiro" at bounding box center [458, 52] width 259 height 25
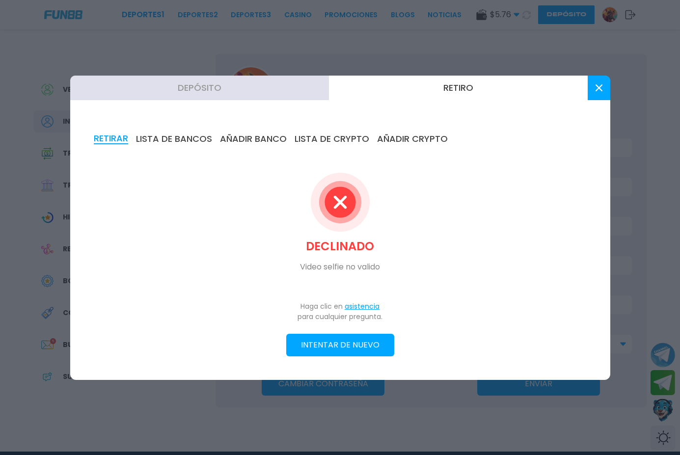
click at [356, 344] on button "INTENTAR DE NUEVO" at bounding box center [340, 345] width 108 height 23
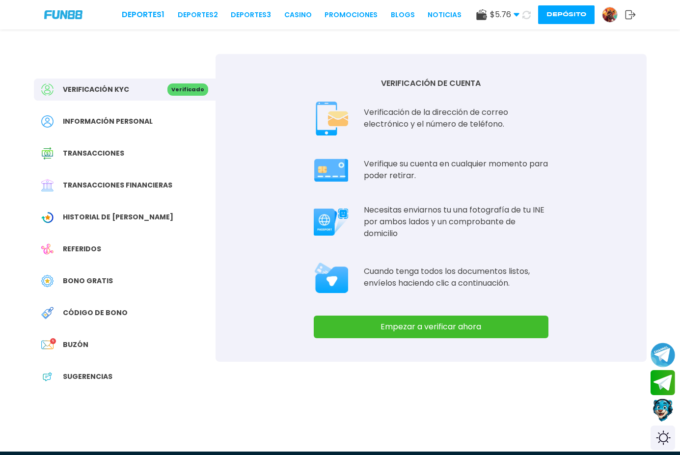
click at [368, 325] on button "Empezar a verificar ahora" at bounding box center [431, 327] width 235 height 23
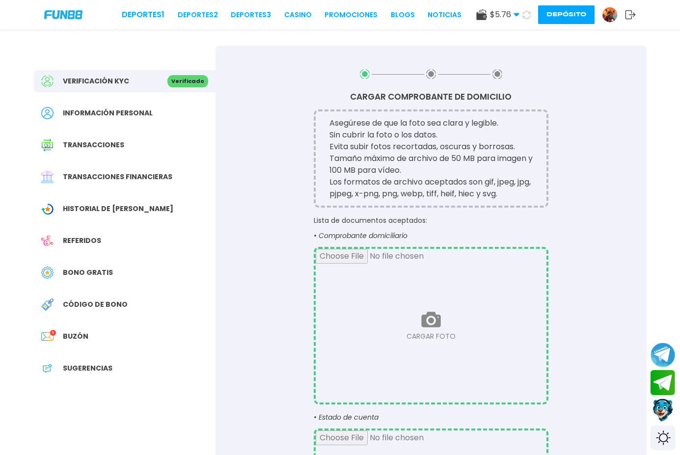
scroll to position [147, 0]
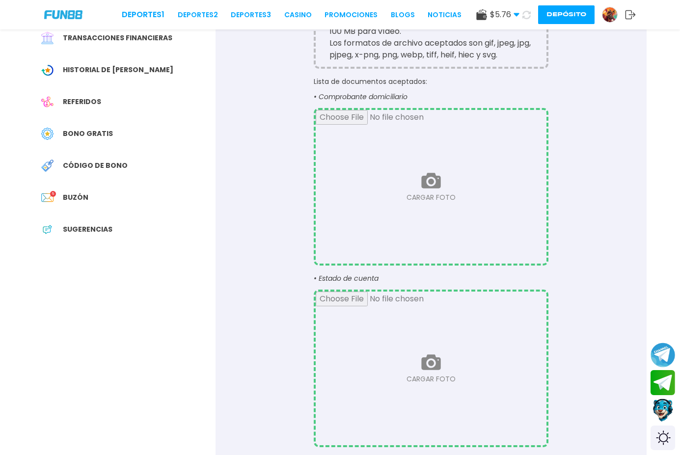
click at [421, 187] on input "file" at bounding box center [431, 187] width 231 height 154
type input "**********"
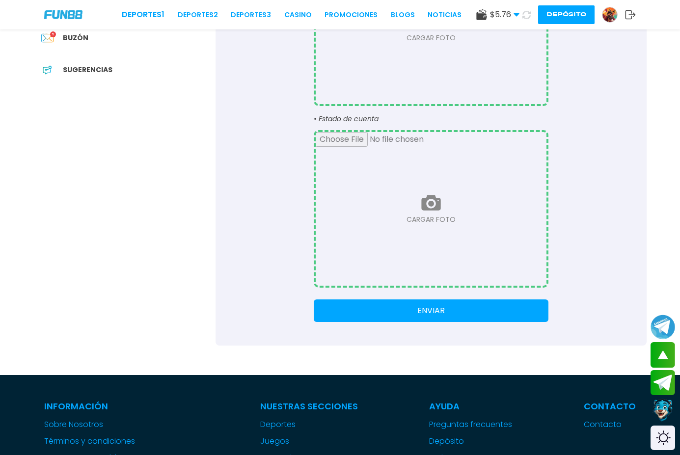
scroll to position [344, 0]
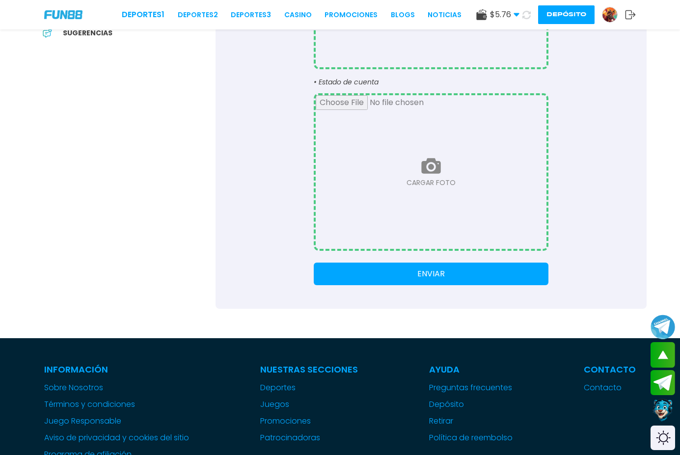
click at [425, 197] on input "file" at bounding box center [431, 172] width 231 height 154
